Goal: Check status: Check status

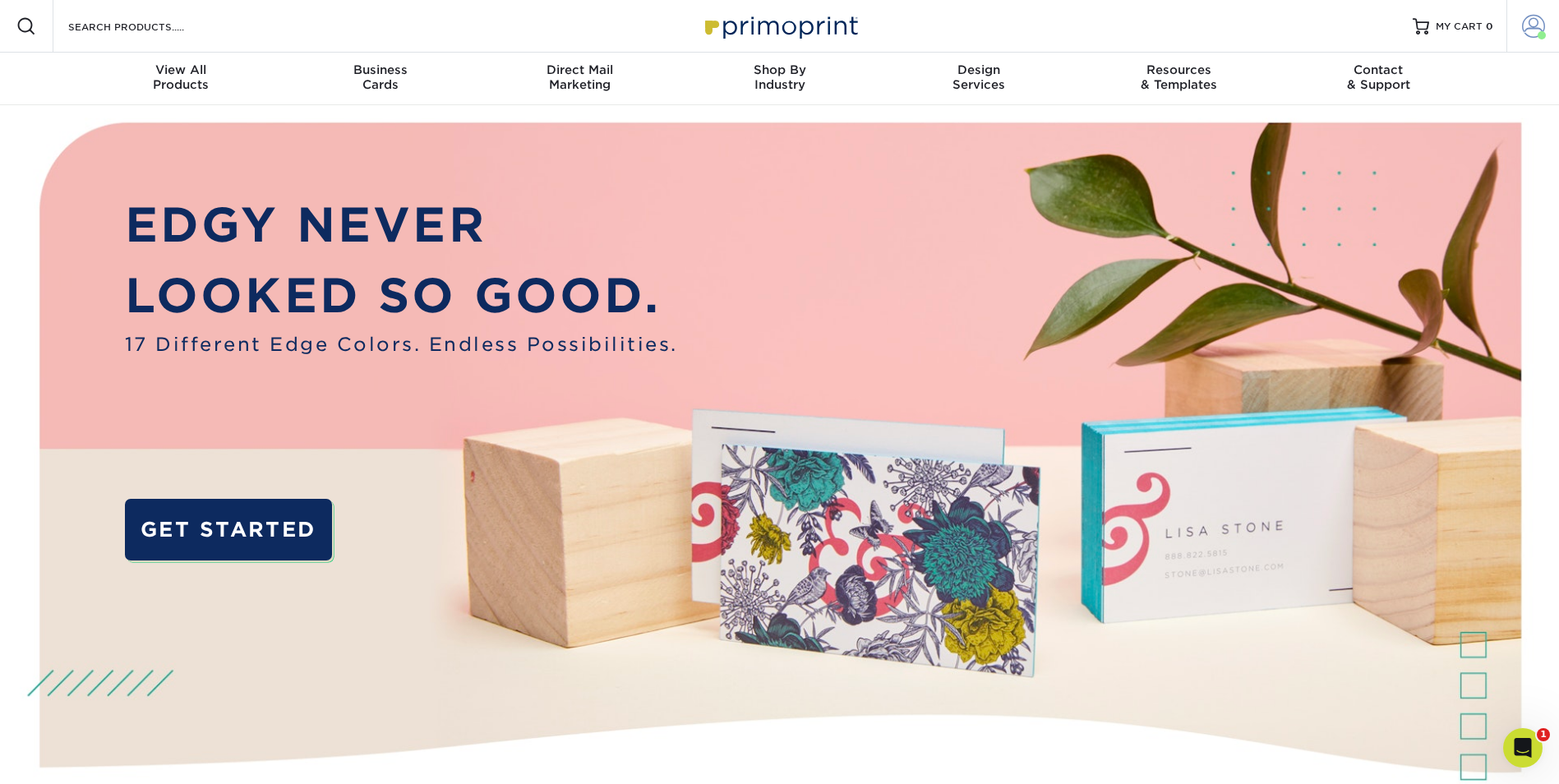
click at [768, 27] on span at bounding box center [1534, 26] width 23 height 23
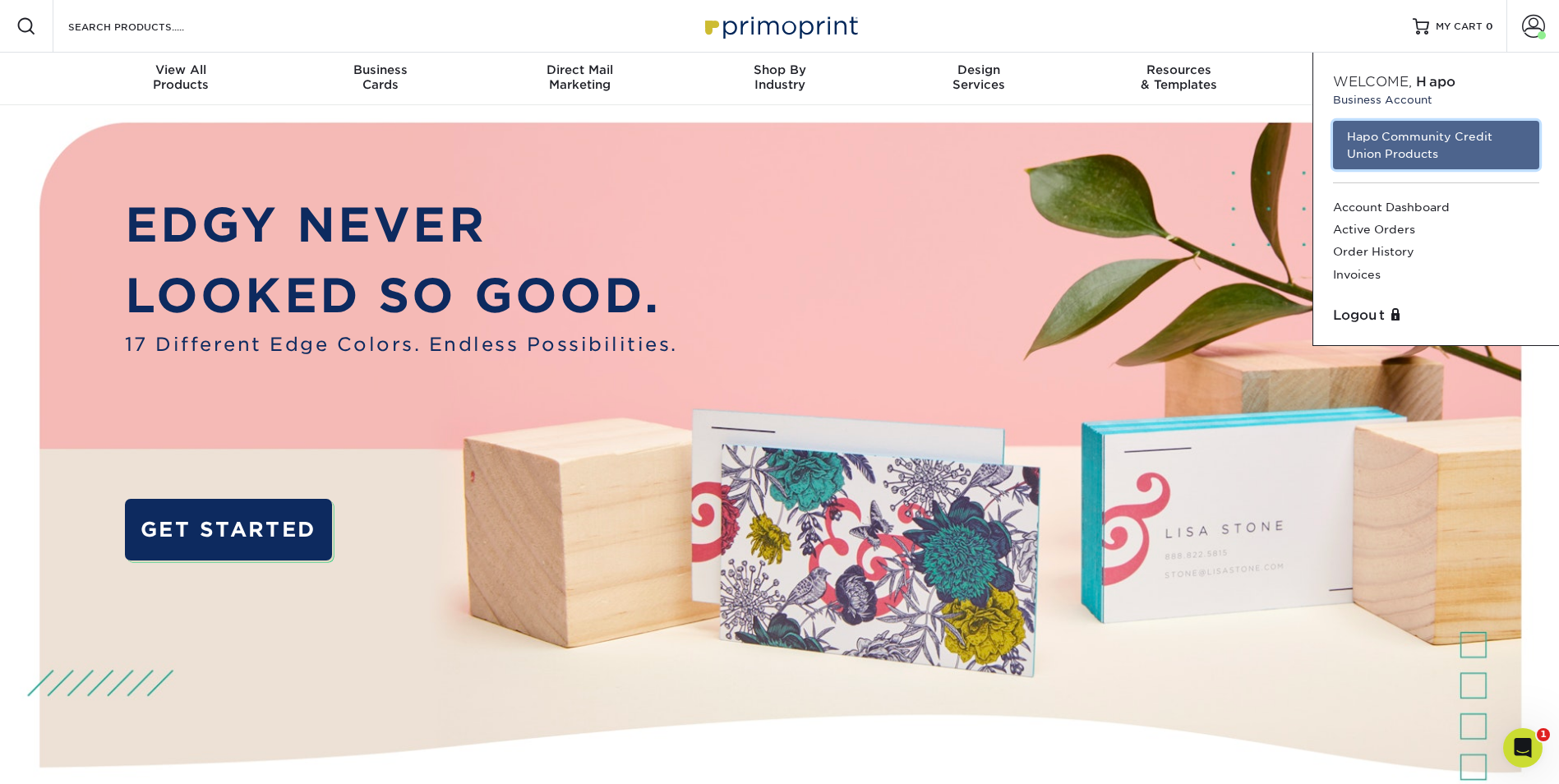
click at [768, 147] on link "Hapo Community Credit Union Products" at bounding box center [1436, 145] width 206 height 48
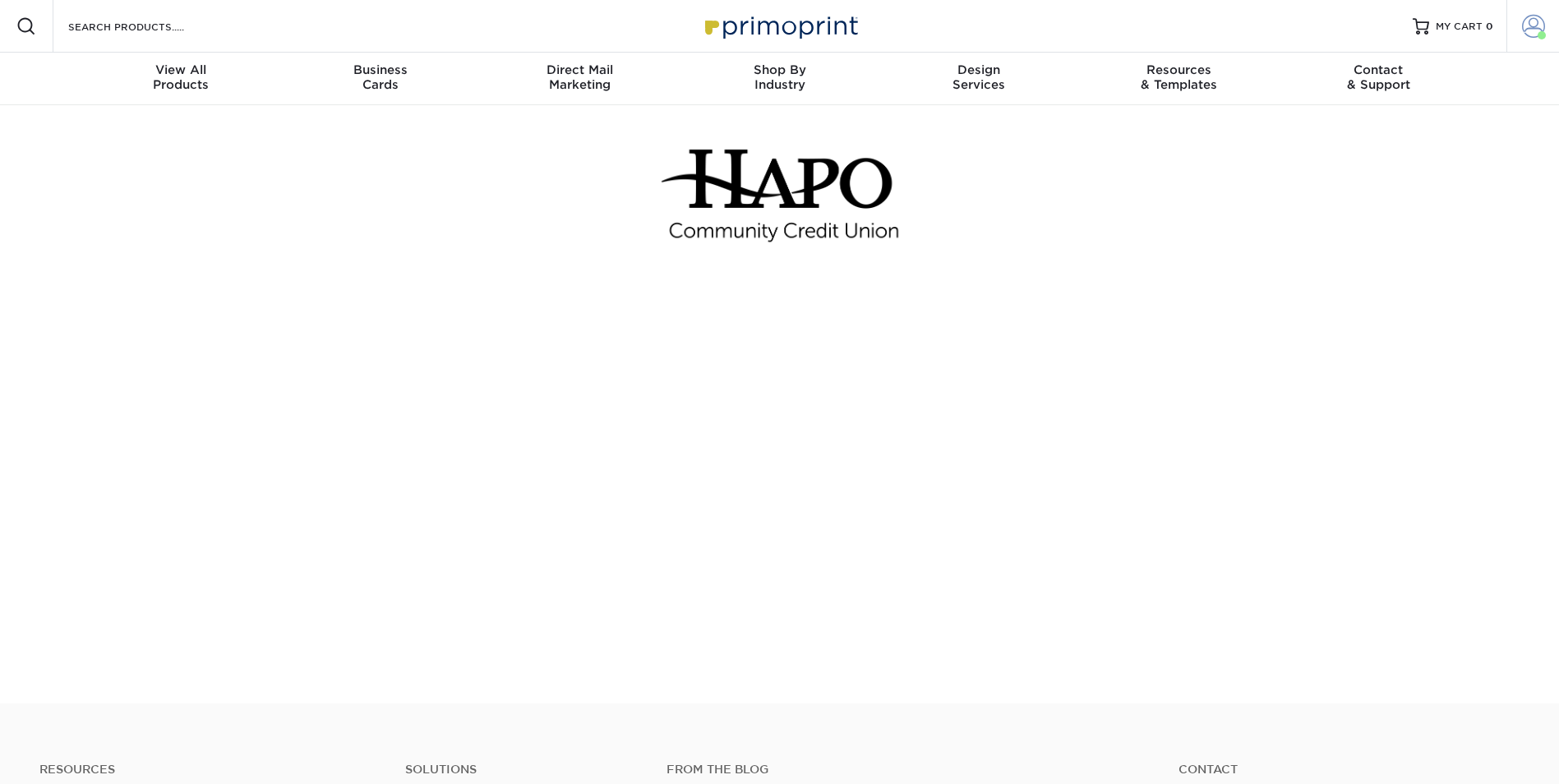
click at [1507, 19] on link "Account" at bounding box center [1533, 26] width 53 height 53
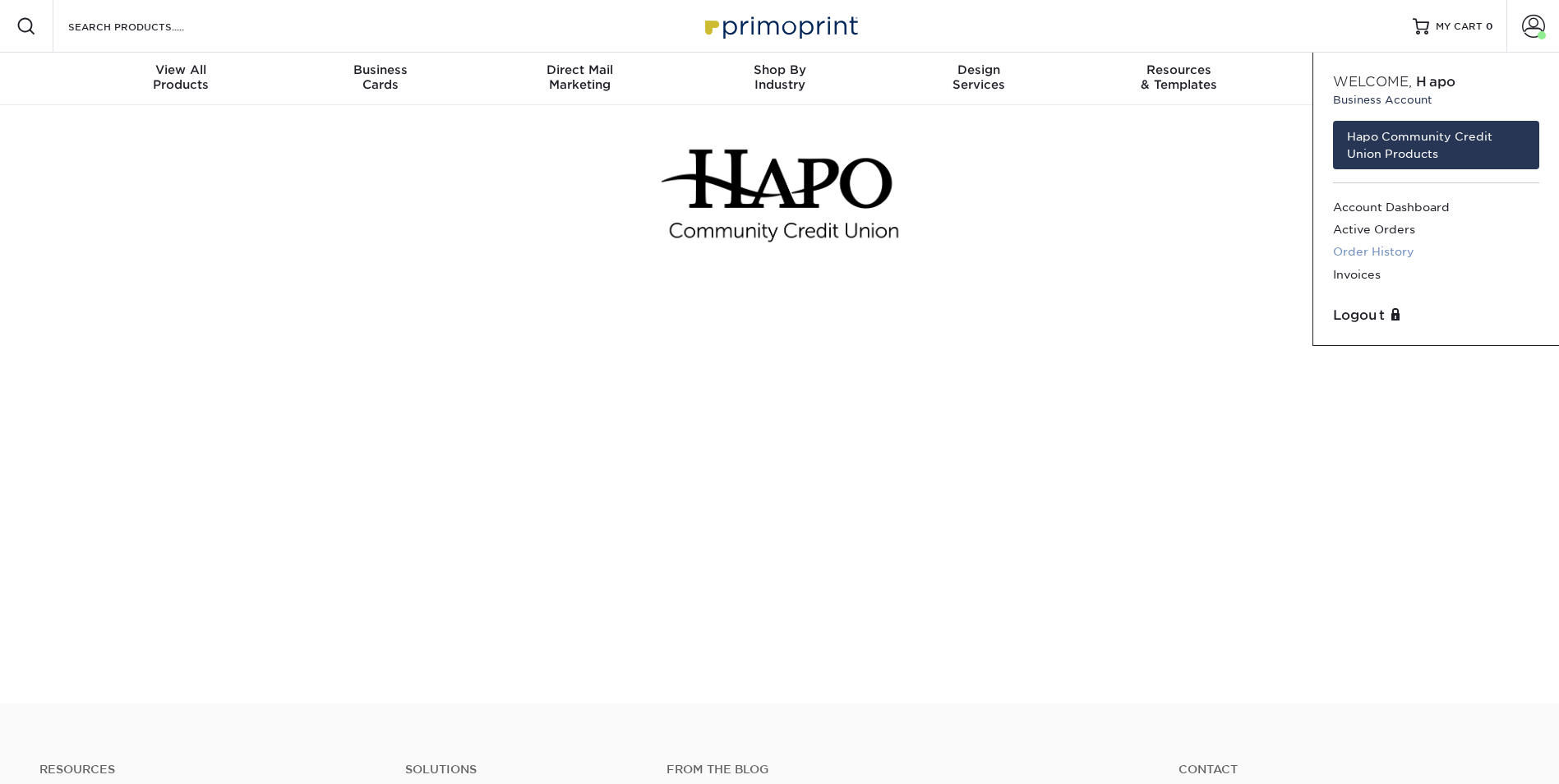
click at [1401, 251] on link "Order History" at bounding box center [1436, 251] width 206 height 22
click at [1385, 247] on link "Order History" at bounding box center [1436, 251] width 206 height 22
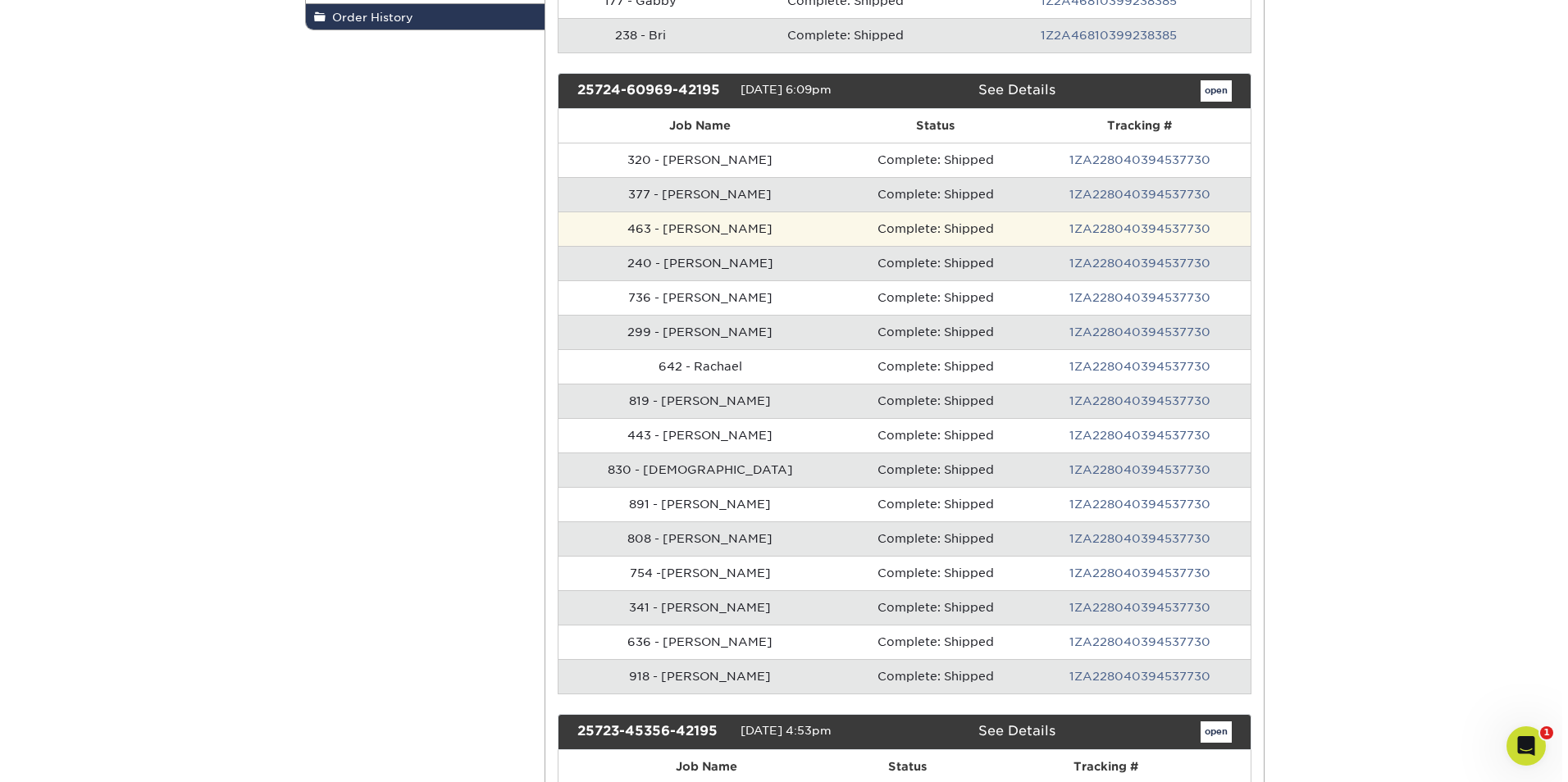
scroll to position [410, 0]
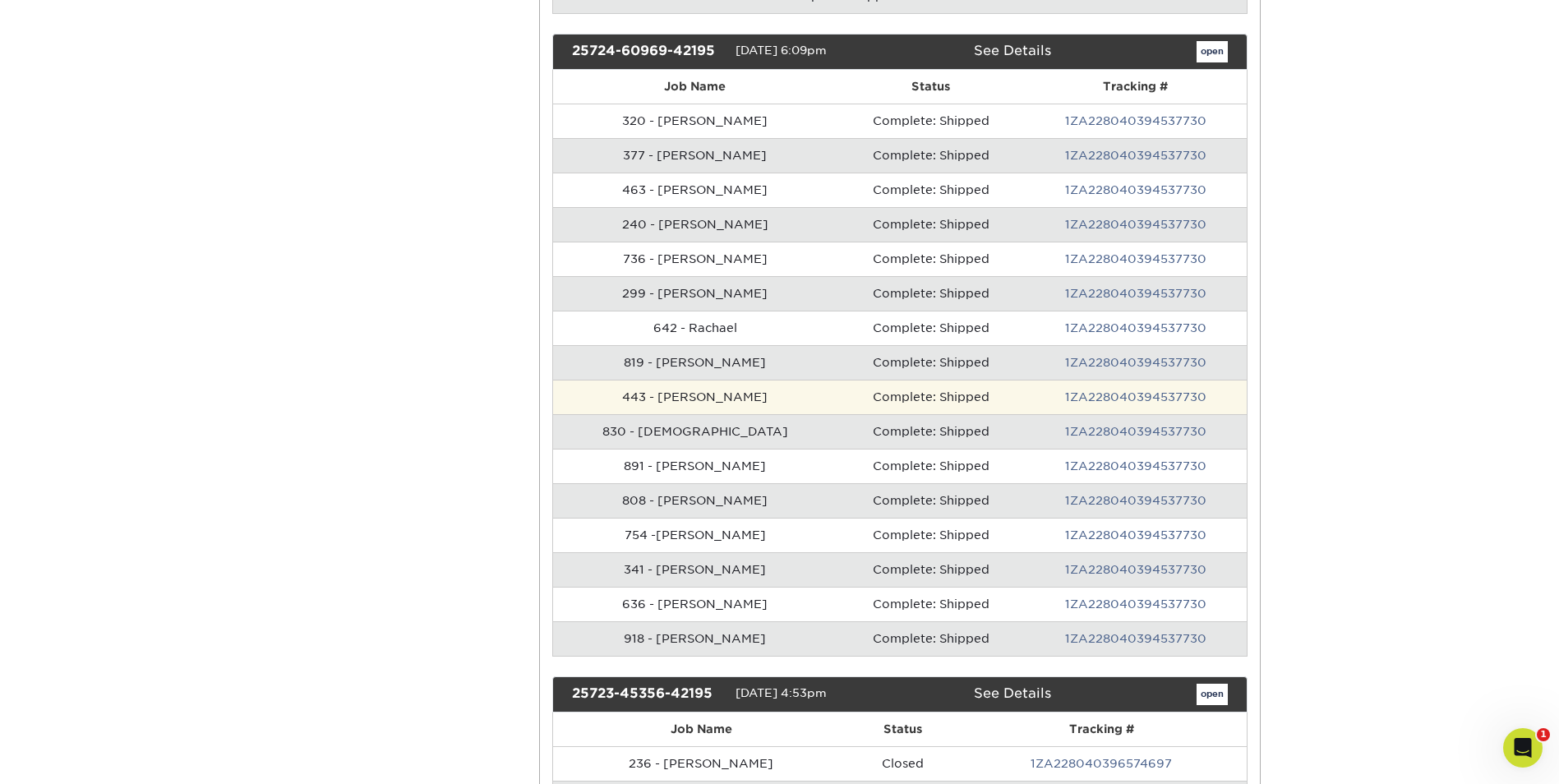
click at [768, 404] on td "1ZA228040394537730" at bounding box center [1136, 397] width 222 height 35
click at [768, 395] on td "1ZA228040394537730" at bounding box center [1136, 397] width 222 height 35
click at [647, 402] on td "443 - Matthew" at bounding box center [695, 397] width 284 height 35
click at [768, 393] on link "1ZA228040394537730" at bounding box center [1136, 397] width 141 height 13
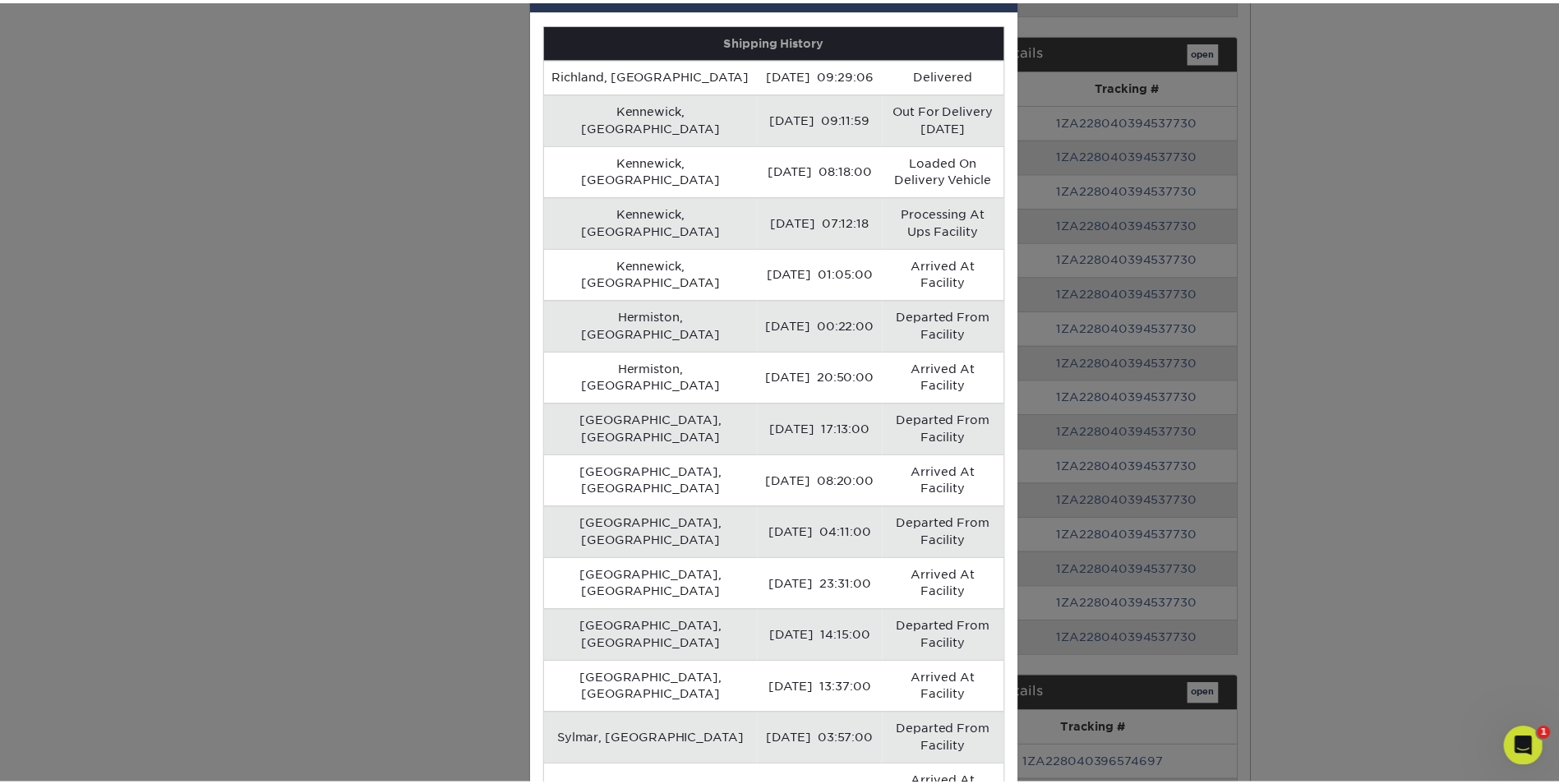
scroll to position [0, 0]
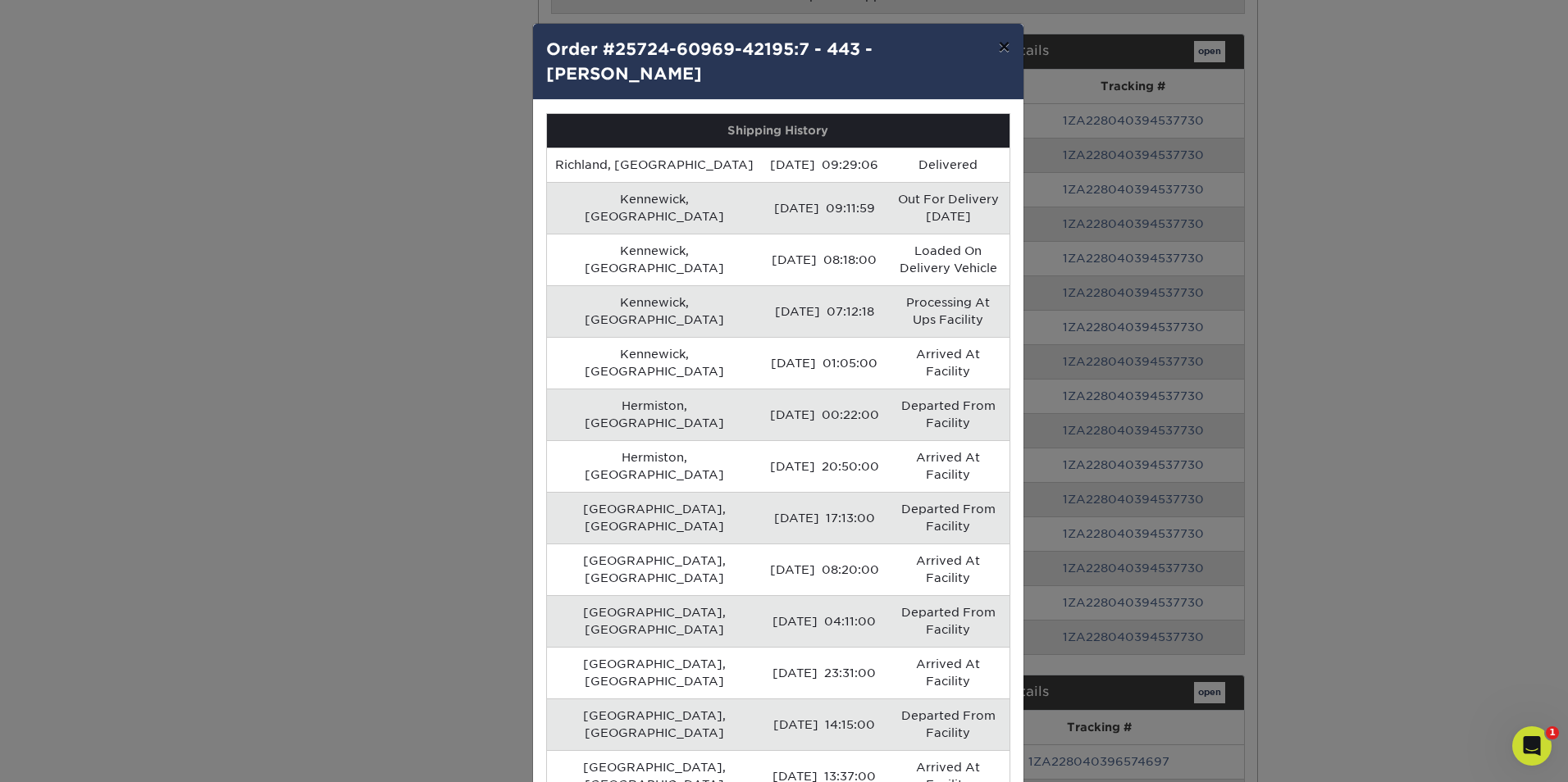
click at [767, 42] on button "×" at bounding box center [1004, 47] width 38 height 46
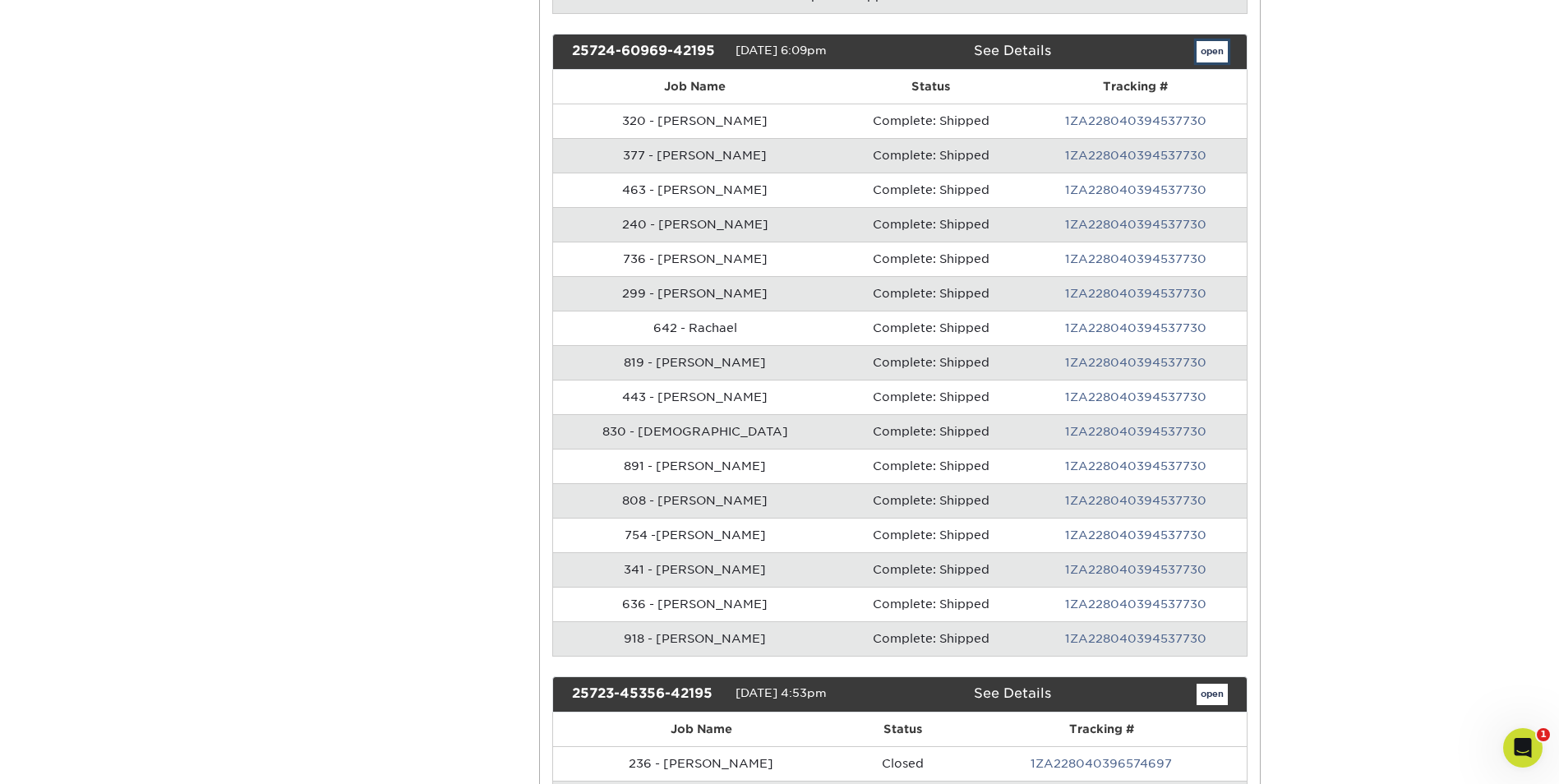
click at [768, 49] on link "open" at bounding box center [1212, 52] width 31 height 21
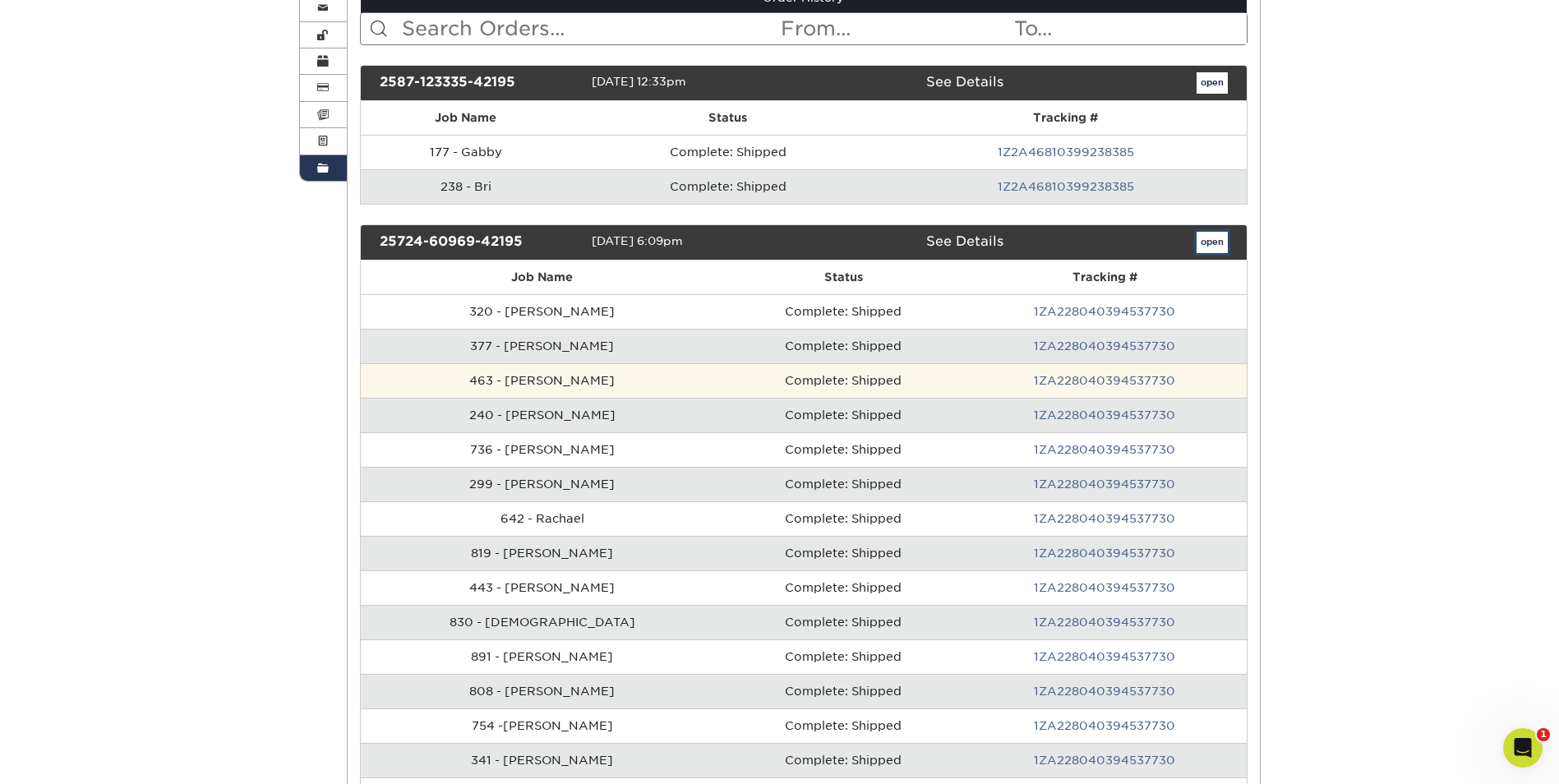
scroll to position [247, 0]
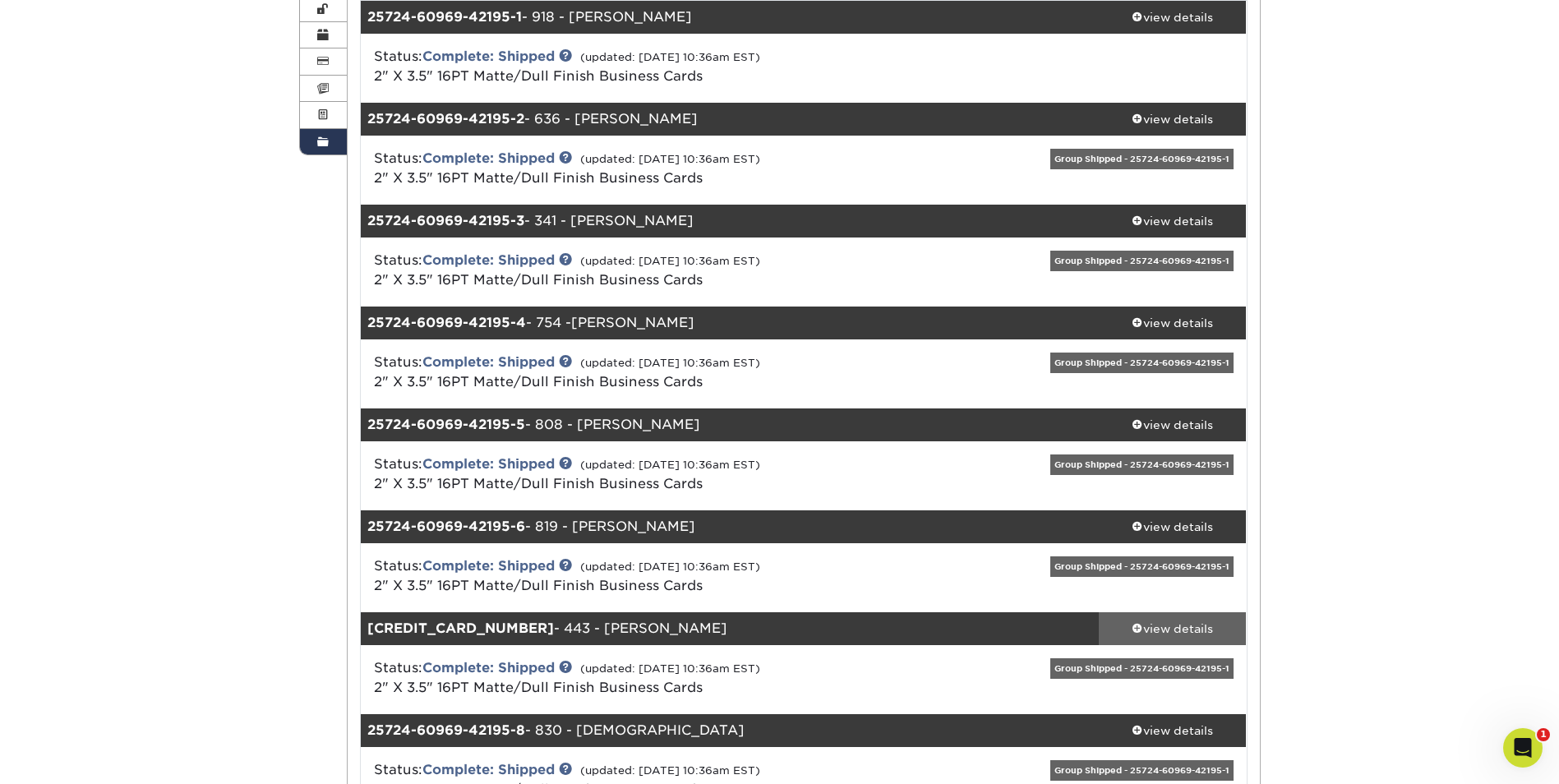
click at [768, 630] on div "view details" at bounding box center [1173, 629] width 148 height 16
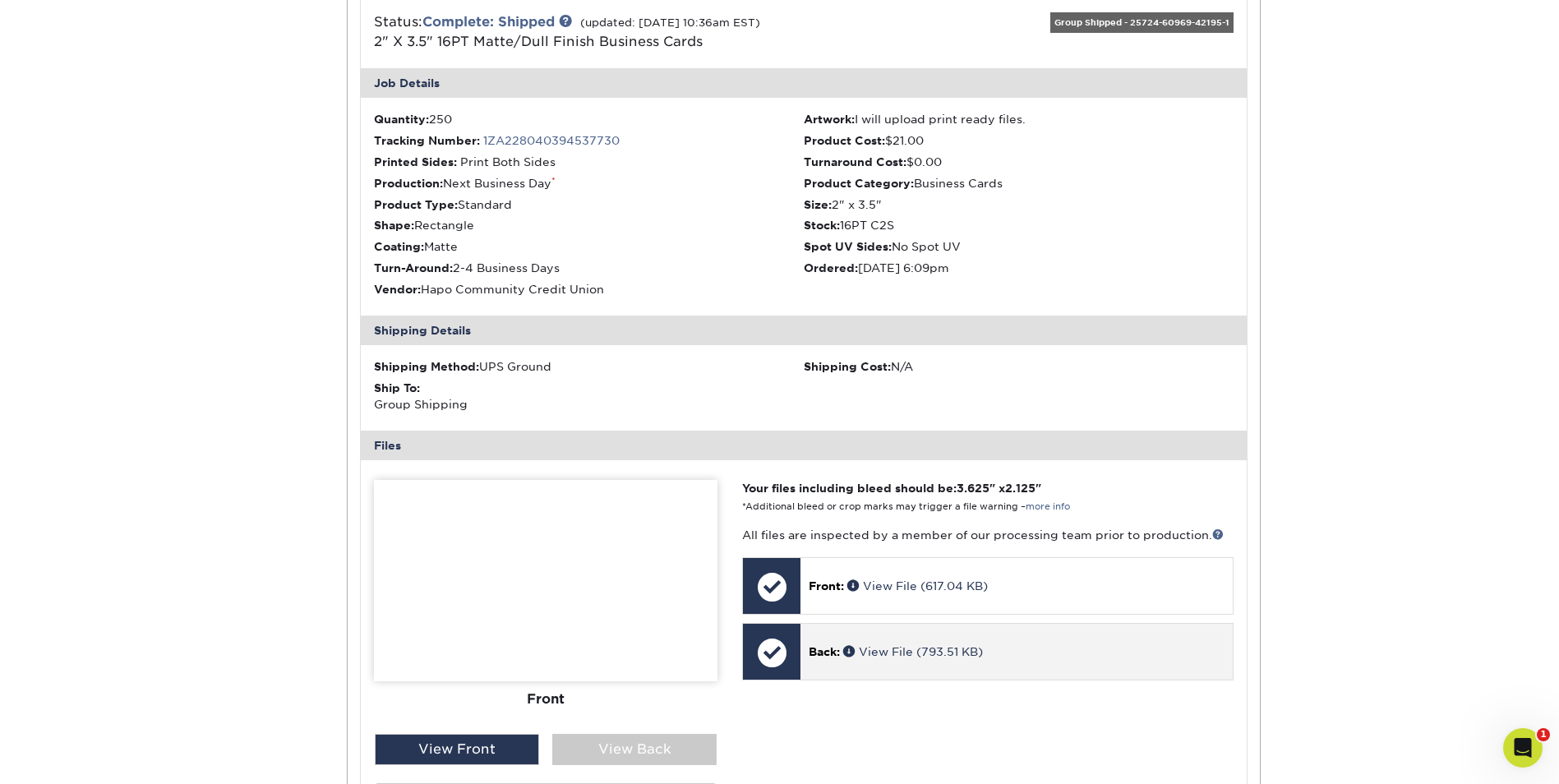
scroll to position [904, 0]
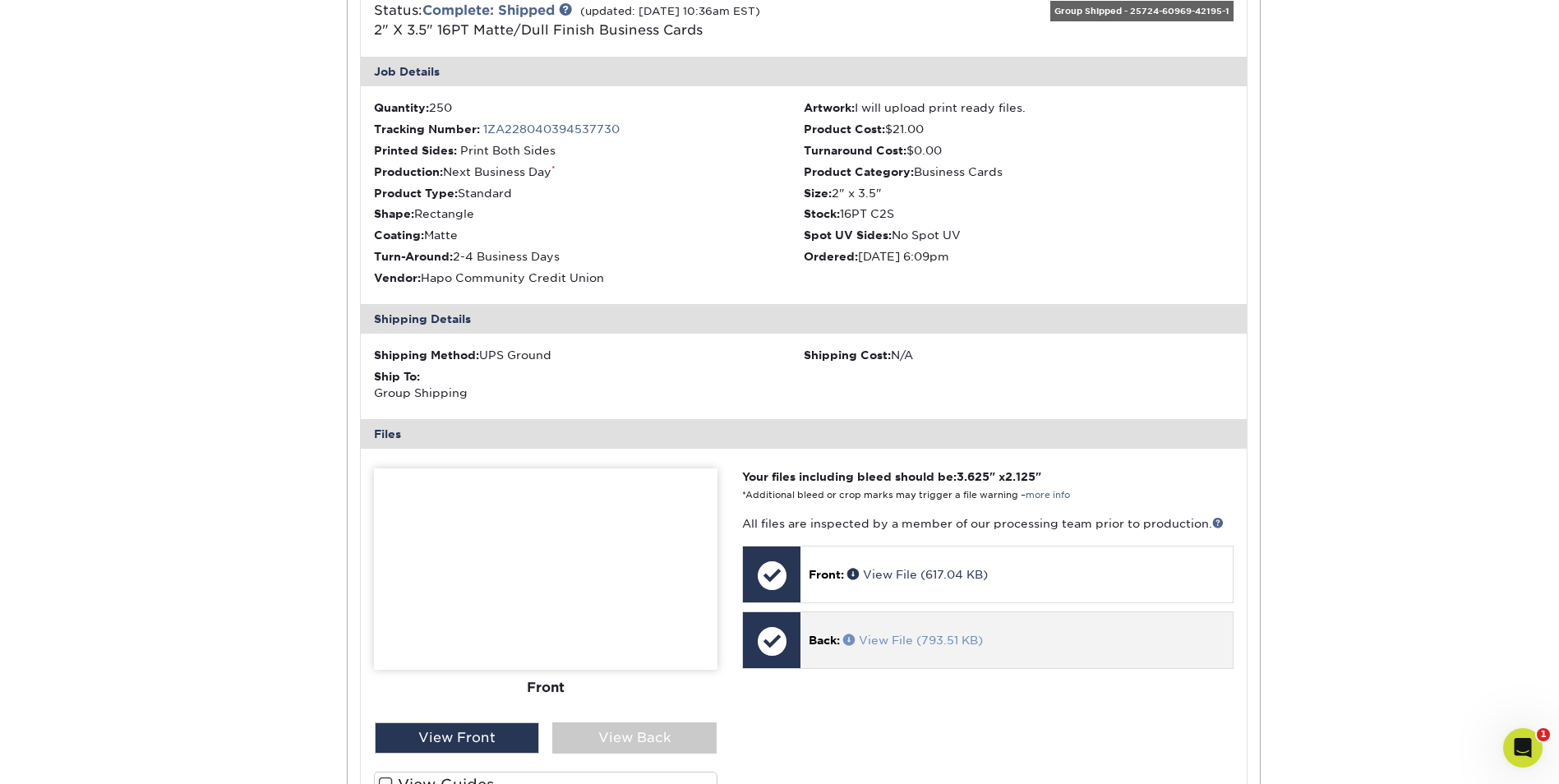
click at [768, 637] on link "View File (793.51 KB)" at bounding box center [913, 640] width 140 height 13
